Goal: Transaction & Acquisition: Obtain resource

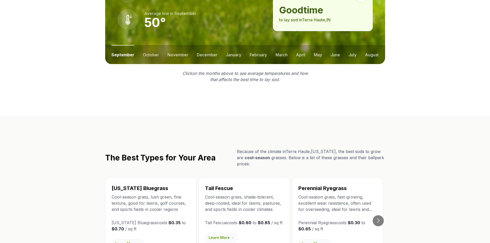
scroll to position [771, 0]
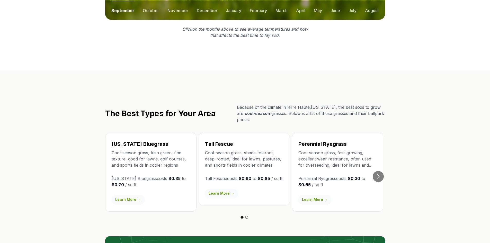
click at [370, 156] on p "Cool-season grass, fast-growing, excellent wear resistance, often used for over…" at bounding box center [337, 159] width 78 height 19
drag, startPoint x: 379, startPoint y: 168, endPoint x: 317, endPoint y: 202, distance: 70.7
click at [323, 203] on div "[US_STATE] Bluegrass Cool-season grass, lush green, fine texture, good for lawn…" at bounding box center [245, 176] width 280 height 87
click at [319, 195] on link "Learn More →" at bounding box center [314, 199] width 33 height 9
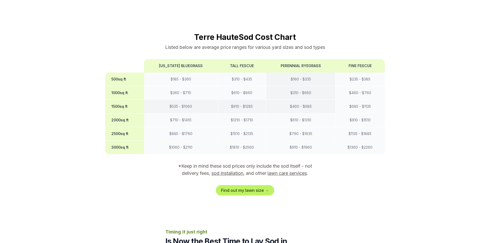
scroll to position [386, 0]
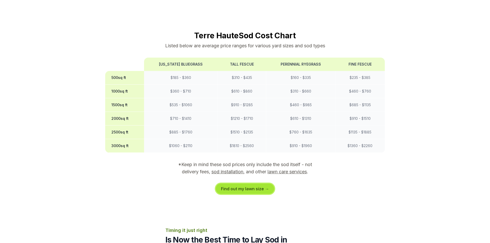
click at [265, 184] on link "Find out my lawn size →" at bounding box center [245, 189] width 58 height 10
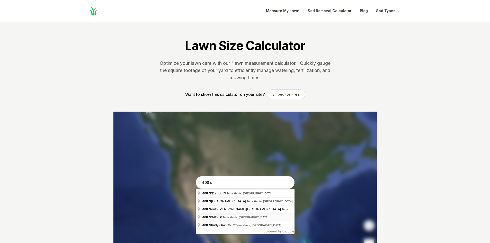
type input "[STREET_ADDRESS]"
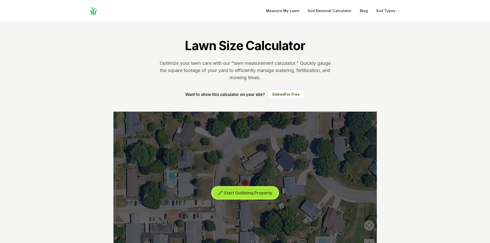
click at [240, 192] on span "Start Outlining Property" at bounding box center [248, 192] width 48 height 5
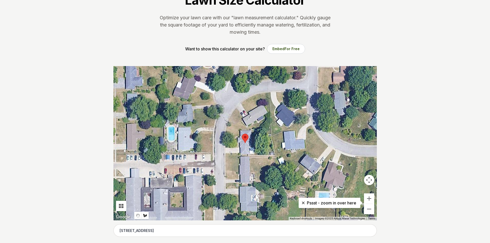
scroll to position [51, 0]
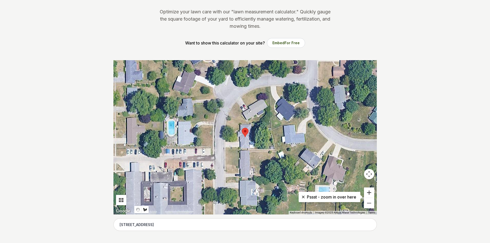
click at [370, 192] on button "Zoom in" at bounding box center [369, 192] width 10 height 10
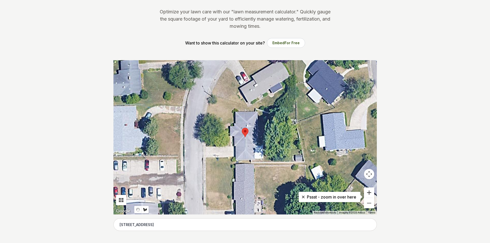
click at [370, 192] on button "Zoom in" at bounding box center [369, 192] width 10 height 10
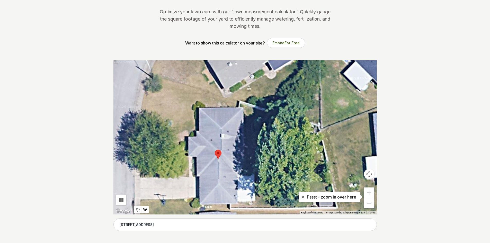
drag, startPoint x: 272, startPoint y: 89, endPoint x: 245, endPoint y: 113, distance: 36.1
click at [245, 112] on div at bounding box center [244, 137] width 263 height 154
click at [246, 115] on div at bounding box center [244, 137] width 263 height 154
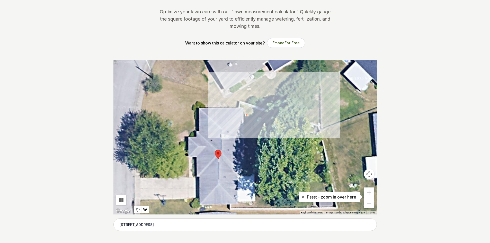
click at [296, 132] on div at bounding box center [244, 137] width 263 height 154
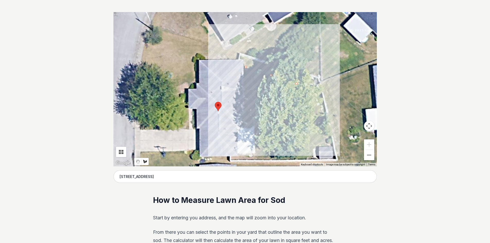
scroll to position [103, 0]
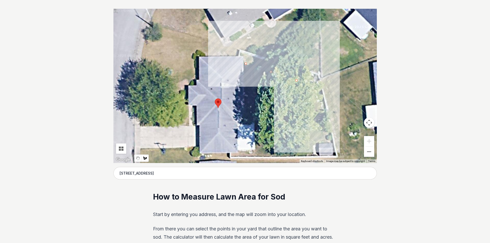
click at [298, 125] on div at bounding box center [244, 86] width 263 height 154
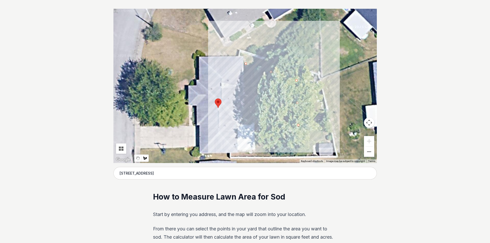
click at [244, 122] on div at bounding box center [244, 86] width 263 height 154
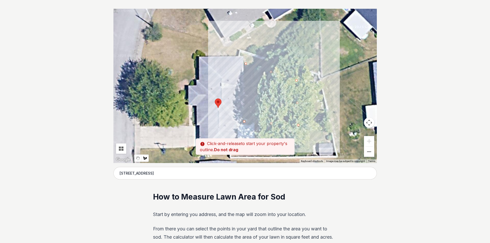
click at [246, 63] on div at bounding box center [244, 86] width 263 height 154
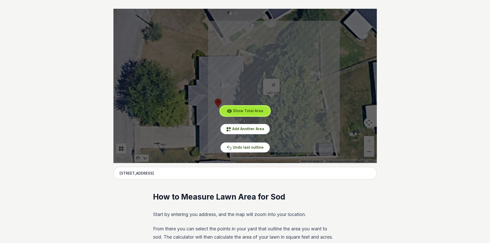
click at [250, 109] on span "Show Total Area" at bounding box center [248, 110] width 30 height 4
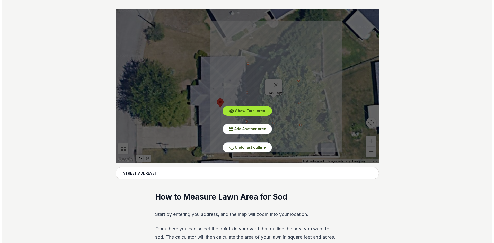
scroll to position [0, 0]
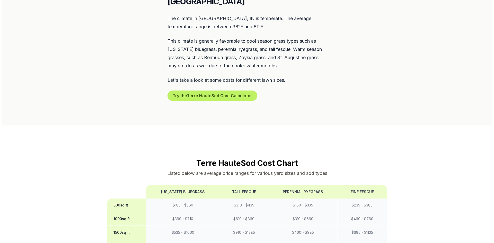
scroll to position [257, 0]
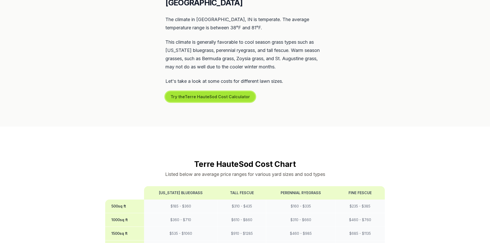
click at [199, 92] on button "Try the Terre Haute Sod Cost Calculator" at bounding box center [210, 97] width 90 height 10
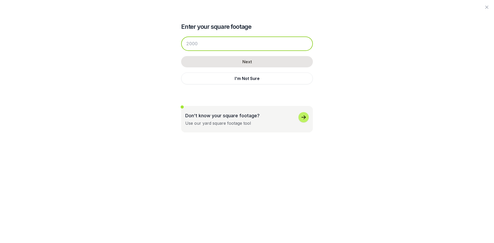
click at [208, 44] on input "number" at bounding box center [247, 44] width 132 height 14
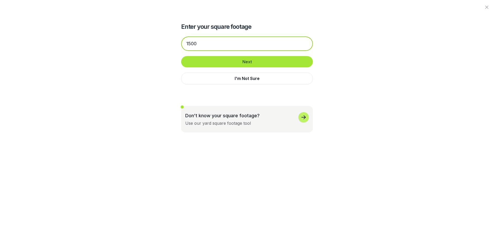
type input "1500"
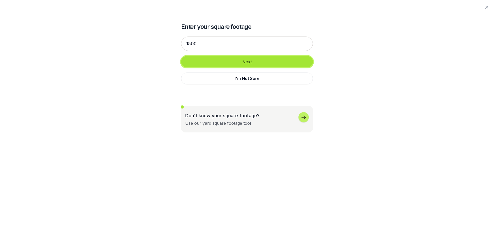
click at [228, 58] on button "Next" at bounding box center [247, 61] width 132 height 11
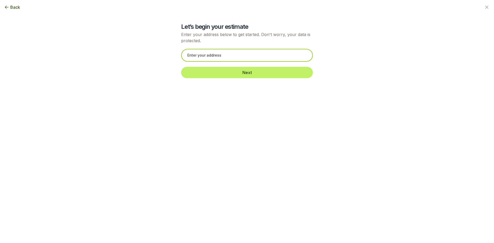
click at [236, 54] on input "text" at bounding box center [247, 55] width 132 height 13
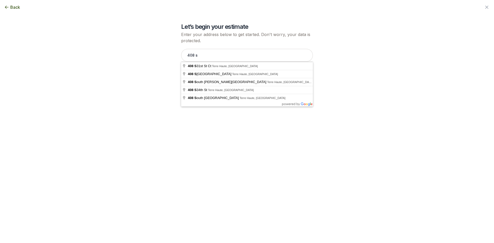
type input "[STREET_ADDRESS]"
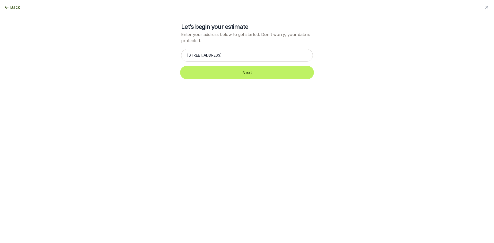
click at [251, 72] on button "Next" at bounding box center [247, 72] width 132 height 11
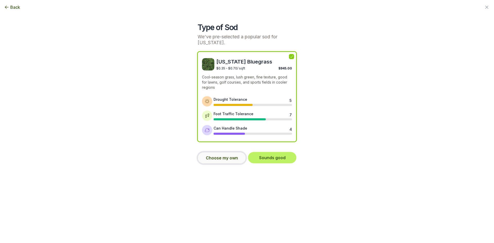
click at [219, 154] on button "Choose my own" at bounding box center [221, 158] width 48 height 12
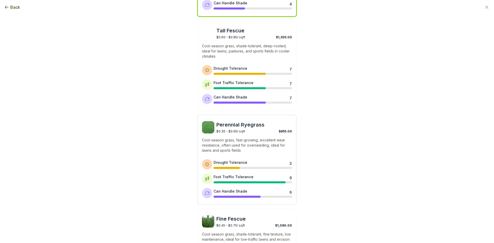
scroll to position [129, 0]
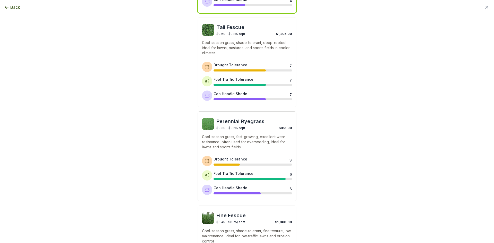
click at [244, 141] on p "Cool-season grass, fast-growing, excellent wear resistance, often used for over…" at bounding box center [247, 141] width 90 height 15
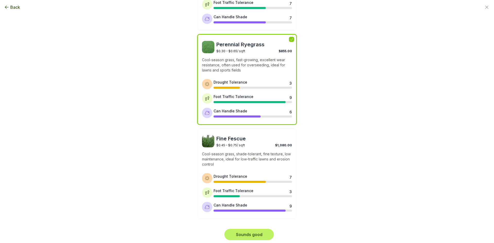
scroll to position [207, 0]
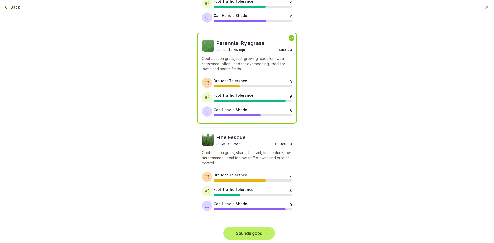
drag, startPoint x: 248, startPoint y: 233, endPoint x: 252, endPoint y: 231, distance: 4.5
click at [249, 233] on button "Sounds good" at bounding box center [248, 233] width 49 height 11
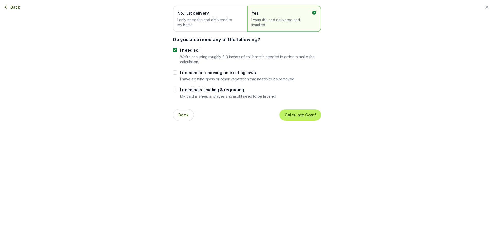
scroll to position [0, 0]
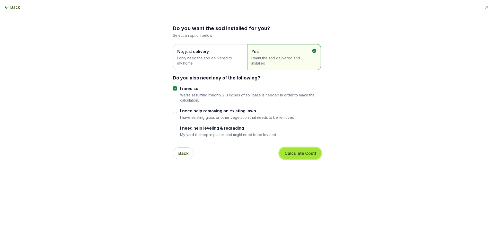
click at [303, 153] on button "Calculate Cost!" at bounding box center [300, 153] width 42 height 11
